Goal: Information Seeking & Learning: Learn about a topic

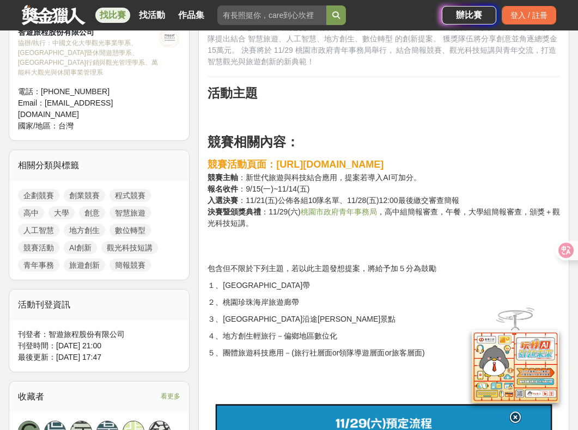
scroll to position [376, 0]
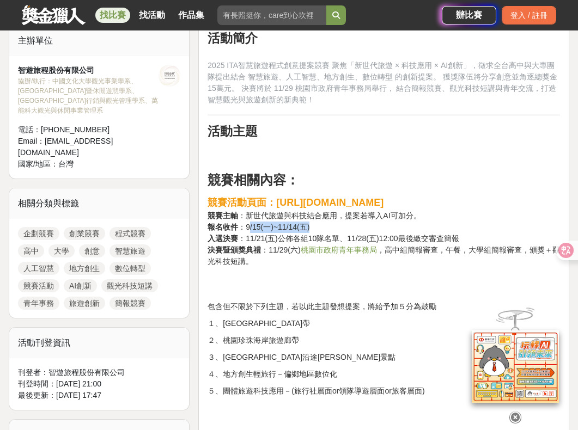
drag, startPoint x: 249, startPoint y: 228, endPoint x: 343, endPoint y: 228, distance: 93.1
click at [343, 228] on p "競賽活動頁面： [URL][DOMAIN_NAME] 競賽主軸 ：新世代旅遊與科技結合應用，提案若導入AI可加分。 報名收件 ：9/15(一)~11/14(五…" at bounding box center [384, 237] width 352 height 83
click at [322, 271] on p "競賽活動頁面： [URL][DOMAIN_NAME] 競賽主軸 ：新世代旅遊與科技結合應用，提案若導入AI可加分。 報名收件 ：9/15(一)~11/14(五…" at bounding box center [384, 237] width 352 height 83
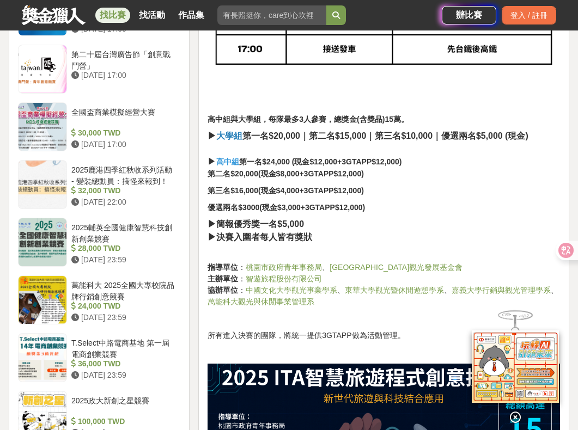
scroll to position [1156, 0]
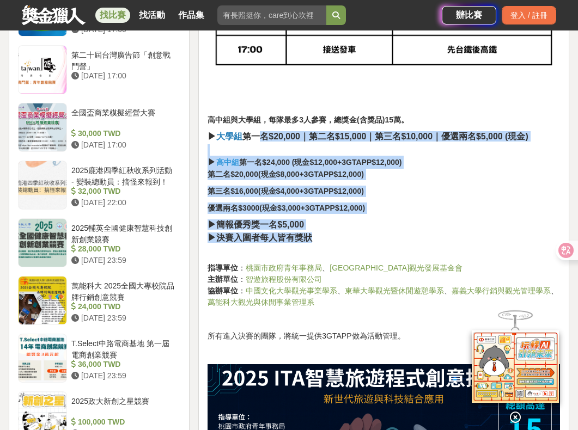
drag, startPoint x: 257, startPoint y: 136, endPoint x: 436, endPoint y: 235, distance: 204.1
click at [428, 239] on h4 "▶ 決賽入圍者每人皆有獎狀" at bounding box center [384, 238] width 352 height 10
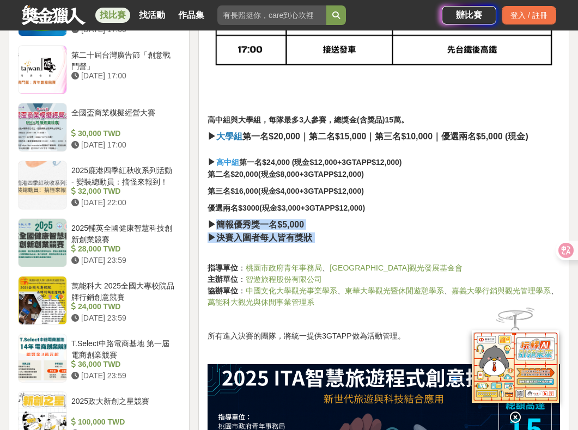
drag, startPoint x: 212, startPoint y: 227, endPoint x: 324, endPoint y: 243, distance: 112.9
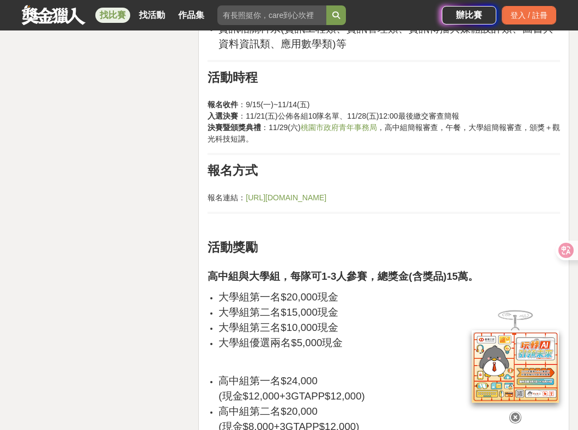
scroll to position [1846, 0]
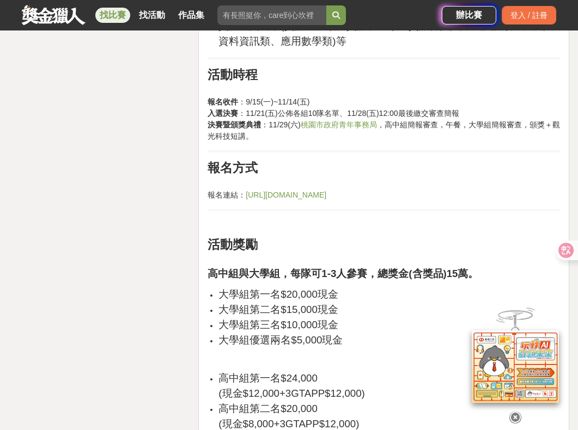
click at [326, 191] on link "[URL][DOMAIN_NAME]" at bounding box center [286, 195] width 81 height 9
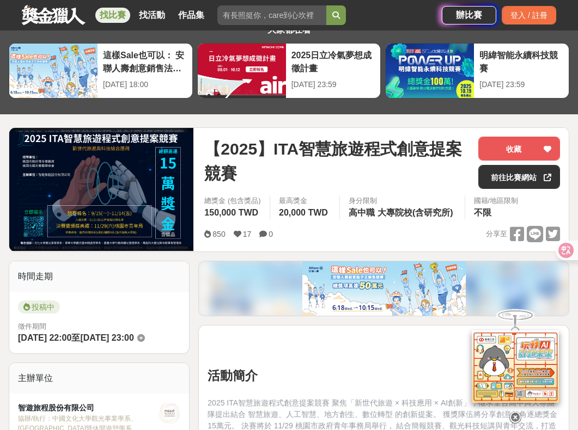
scroll to position [38, 0]
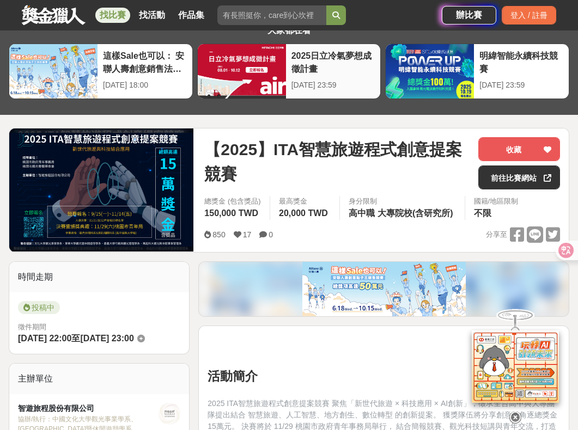
click at [364, 96] on div "2025日立冷氣夢想成徵計畫 [DATE] 23:59" at bounding box center [333, 71] width 95 height 54
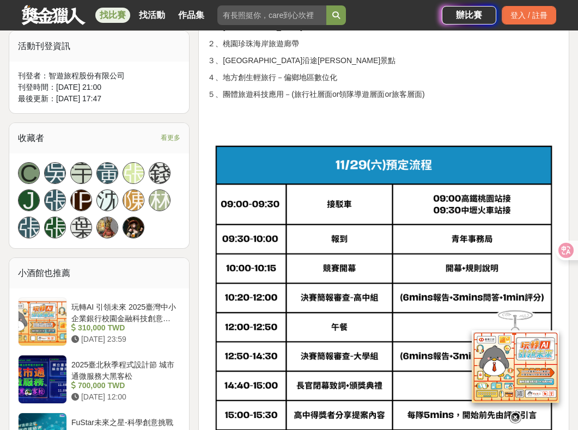
scroll to position [700, 0]
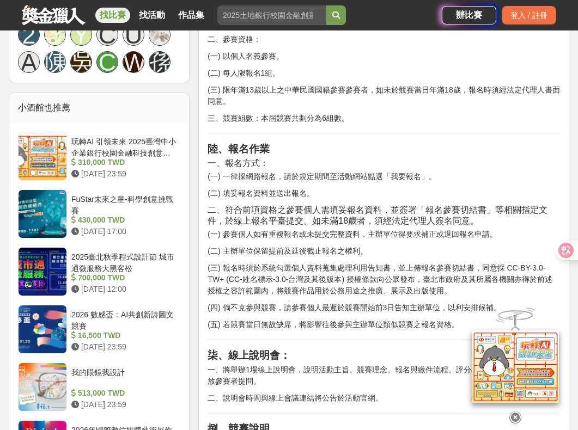
scroll to position [845, 0]
